Goal: Task Accomplishment & Management: Use online tool/utility

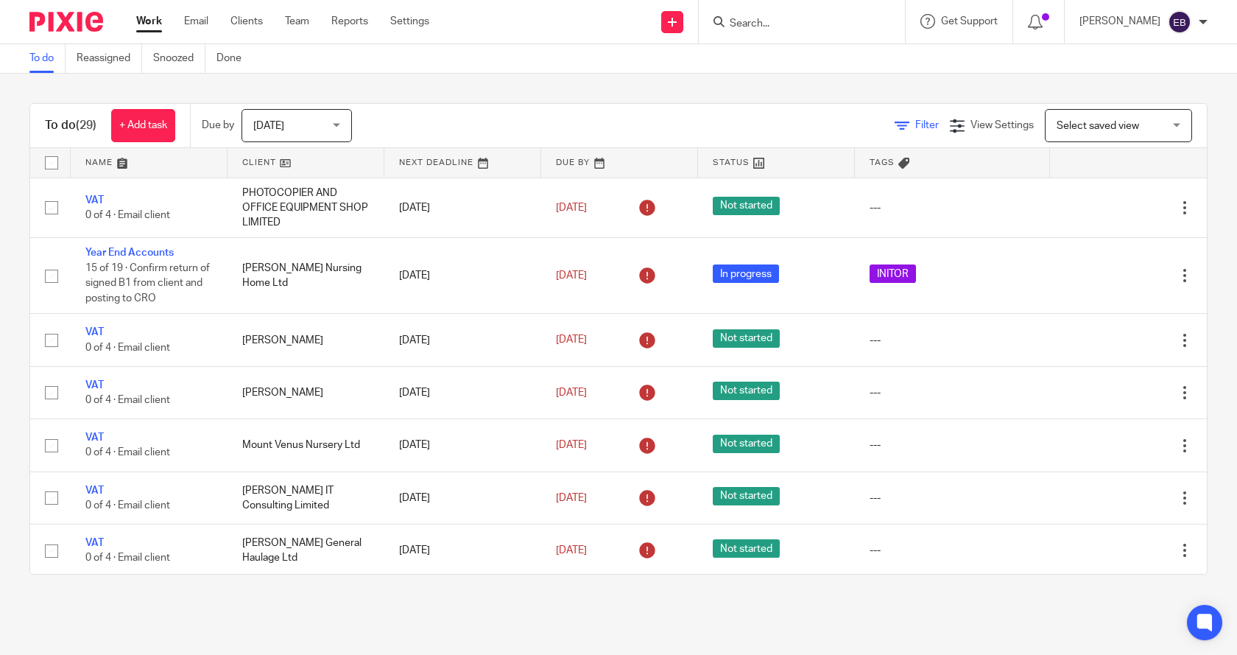
click at [895, 127] on icon at bounding box center [902, 126] width 15 height 15
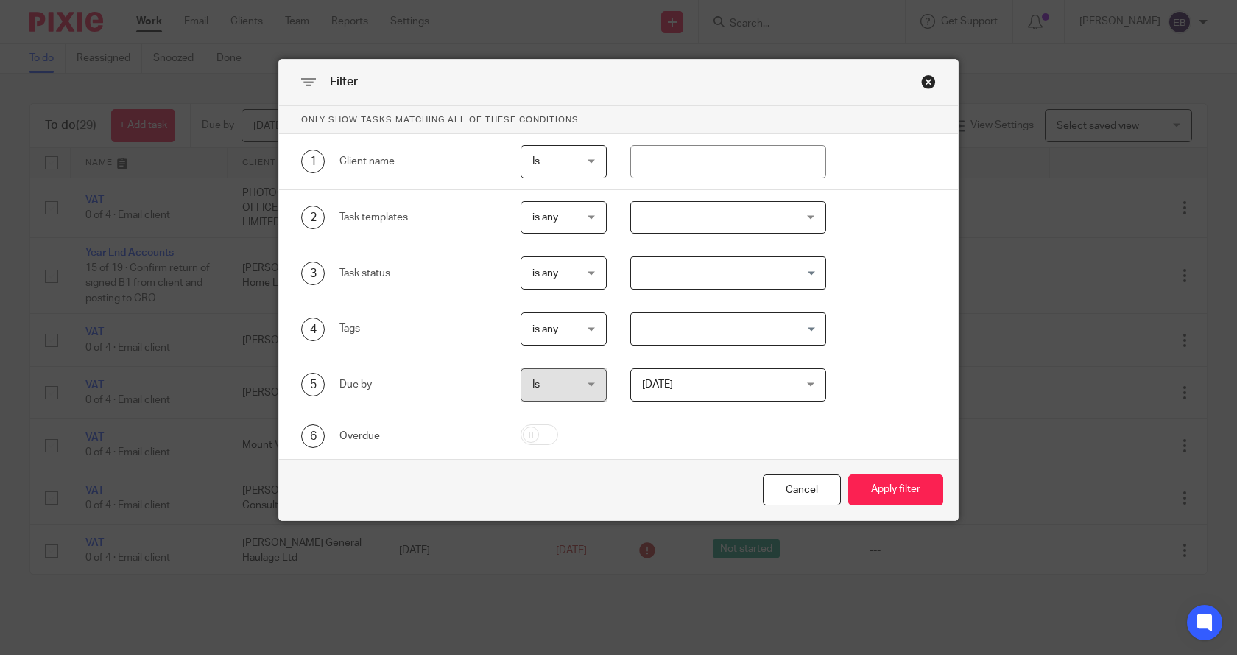
click at [653, 227] on div at bounding box center [728, 217] width 197 height 33
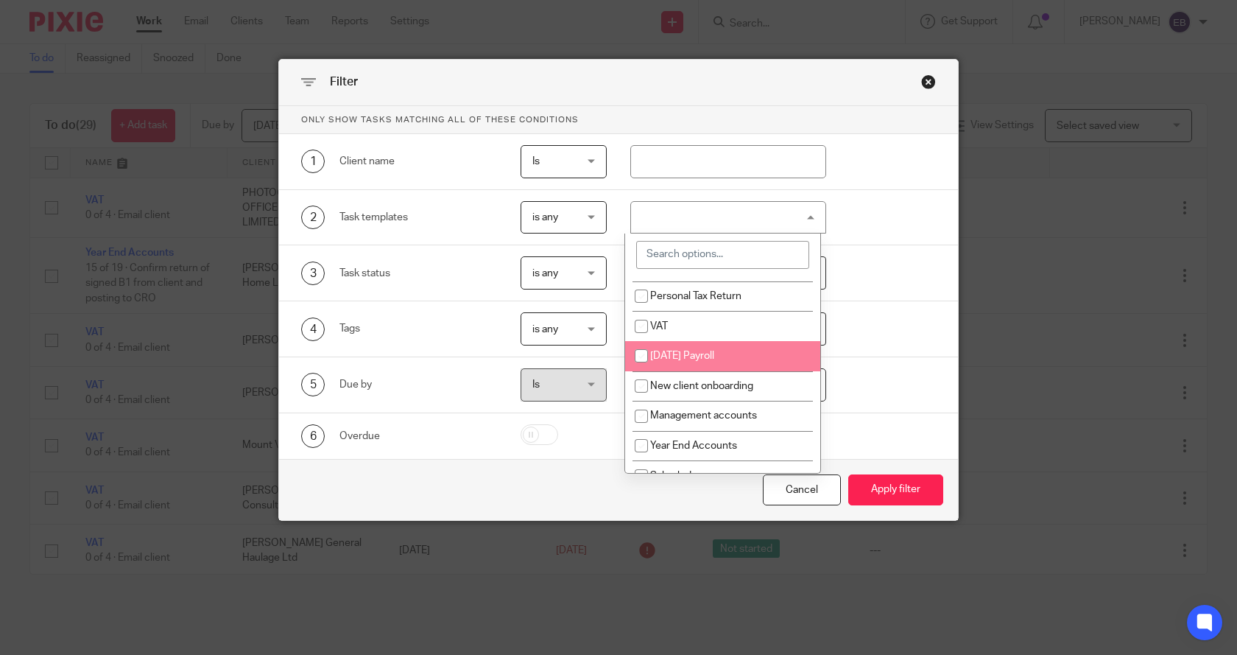
scroll to position [21, 0]
click at [697, 361] on span "[DATE] Payroll" at bounding box center [682, 359] width 64 height 10
checkbox input "true"
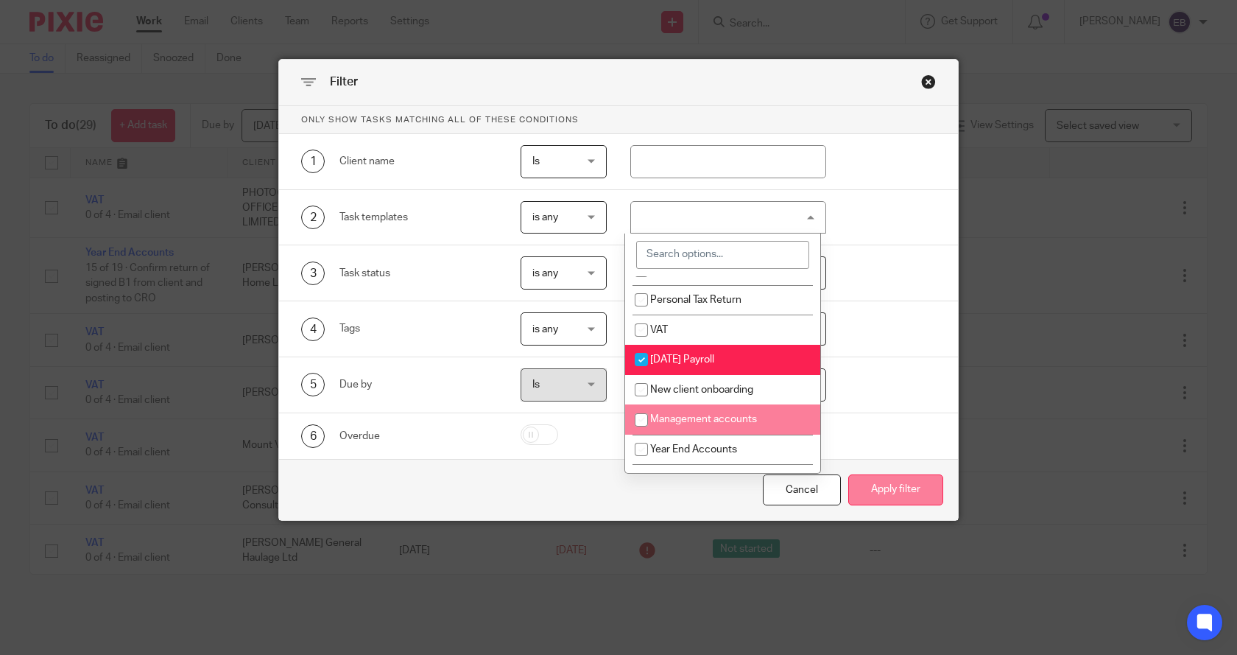
click at [892, 485] on button "Apply filter" at bounding box center [895, 490] width 95 height 32
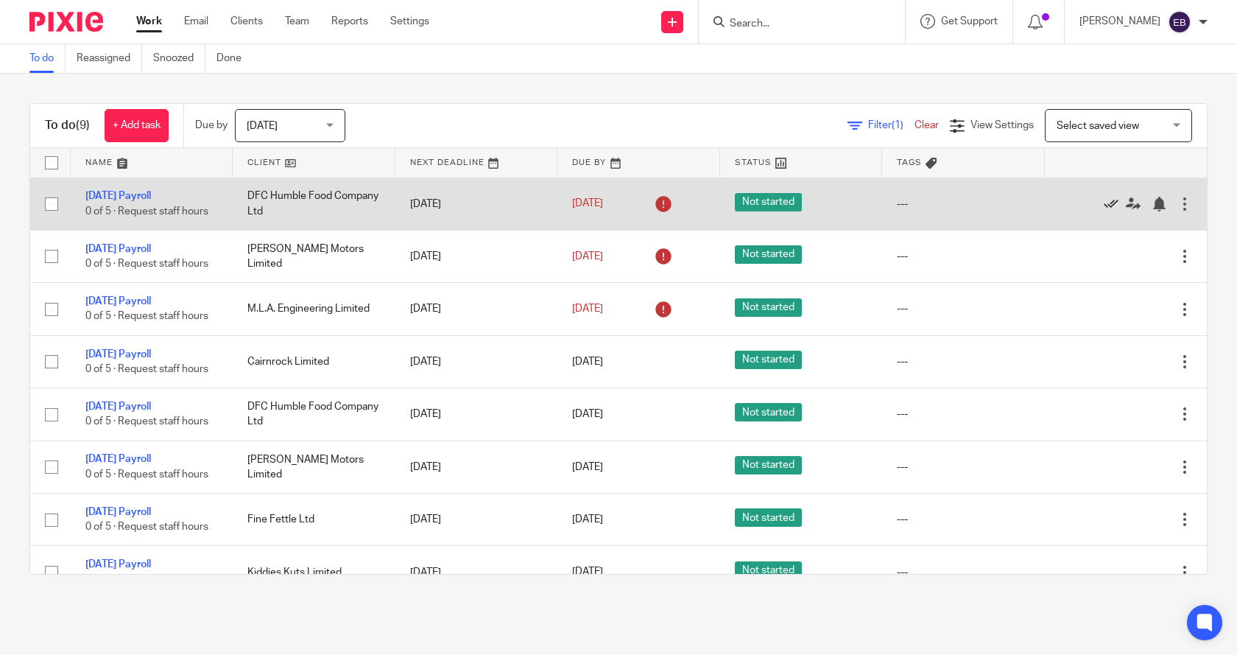
click at [1104, 201] on icon at bounding box center [1111, 204] width 15 height 15
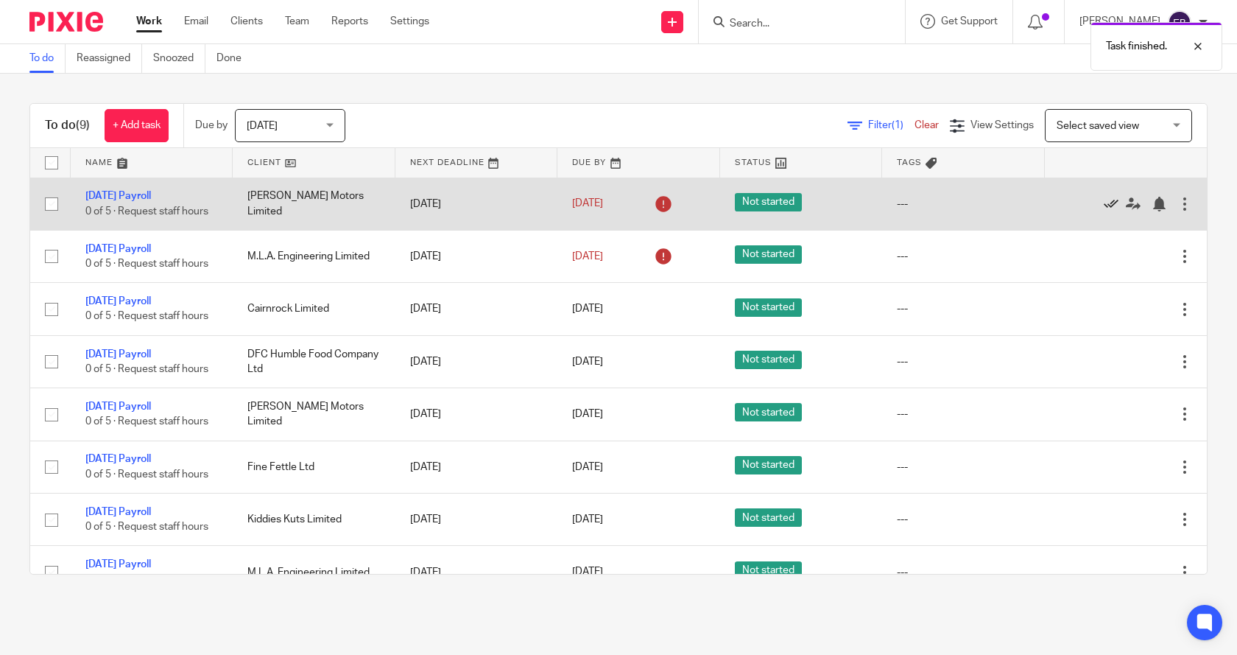
click at [1104, 200] on icon at bounding box center [1111, 204] width 15 height 15
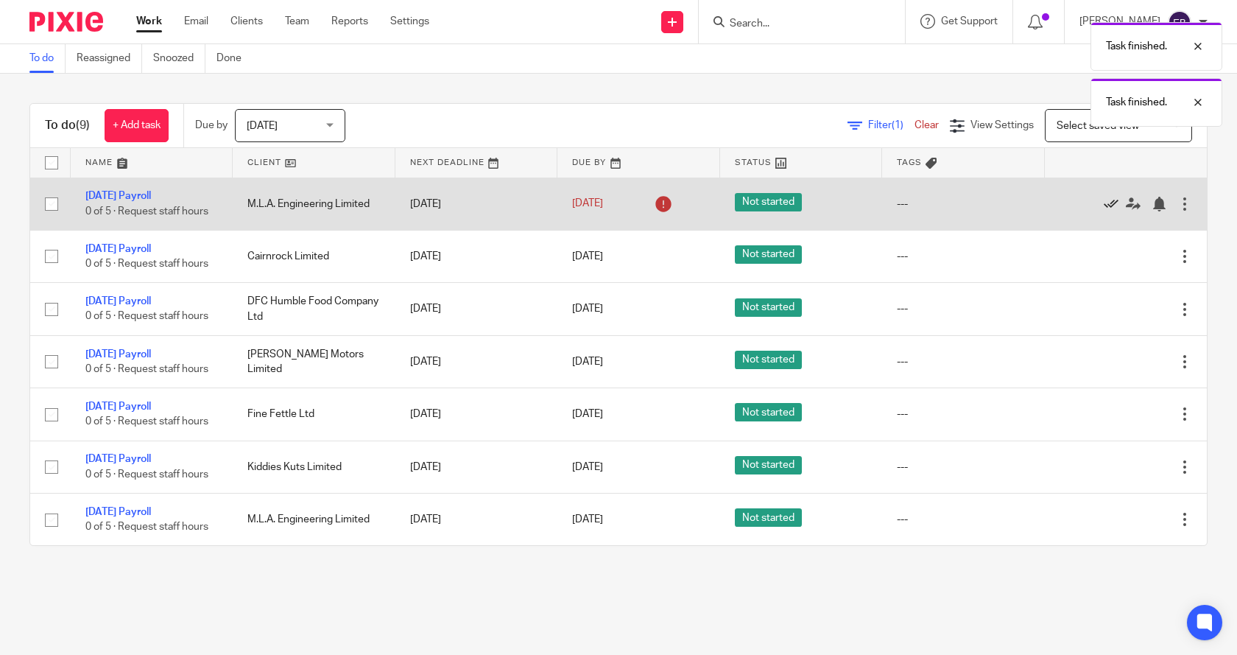
click at [1104, 203] on icon at bounding box center [1111, 204] width 15 height 15
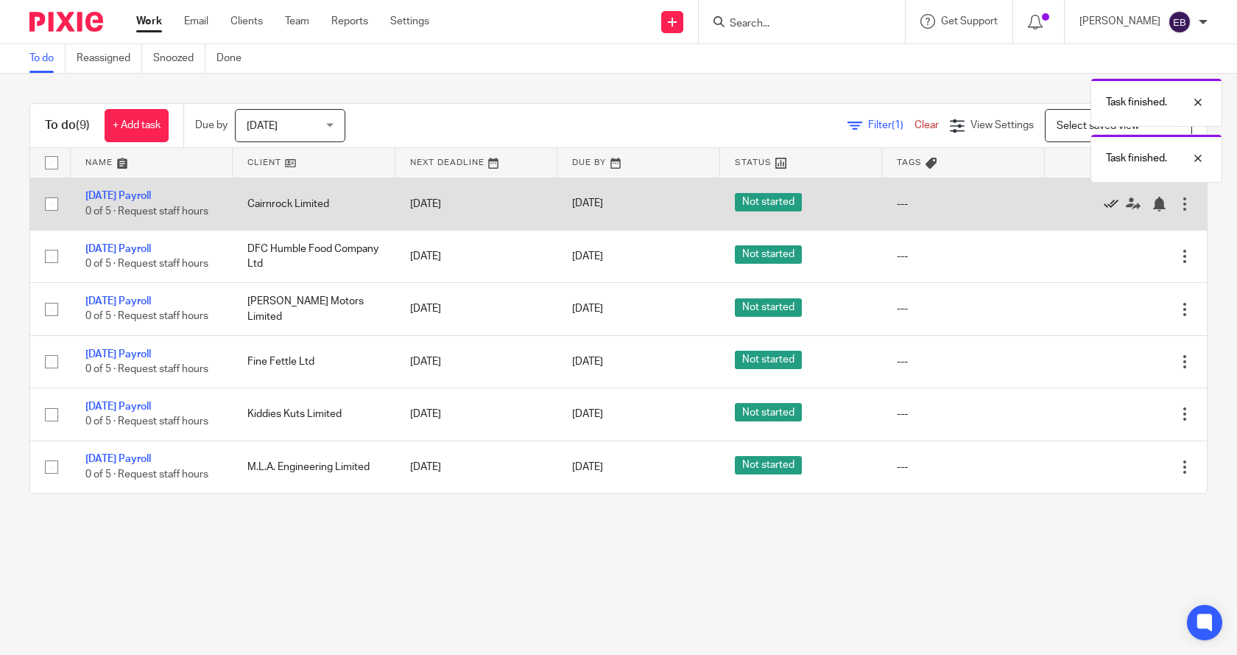
click at [1104, 203] on icon at bounding box center [1111, 204] width 15 height 15
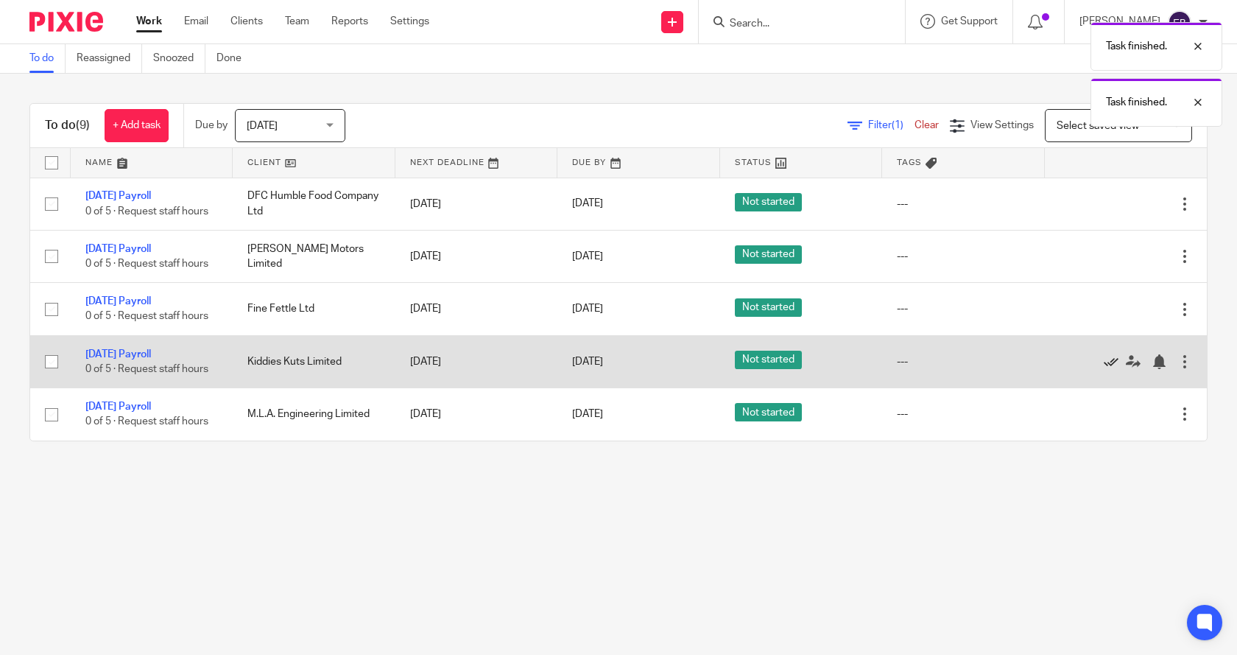
click at [1104, 359] on icon at bounding box center [1111, 361] width 15 height 15
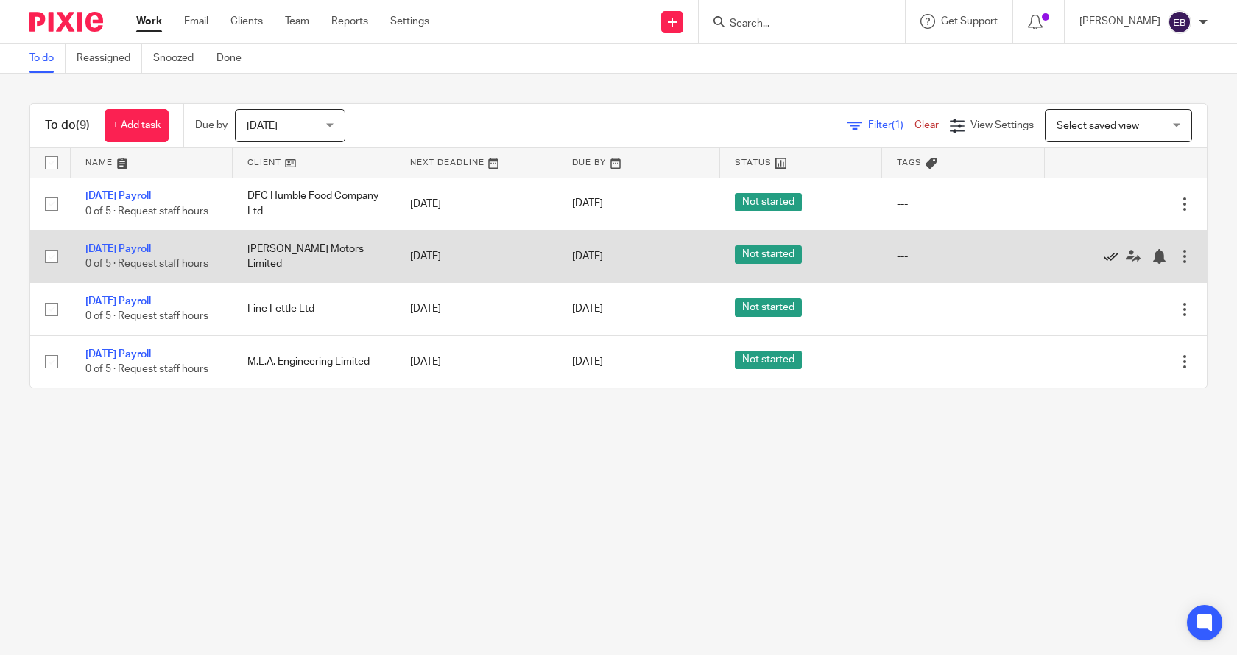
click at [1104, 256] on icon at bounding box center [1111, 256] width 15 height 15
